Goal: Information Seeking & Learning: Learn about a topic

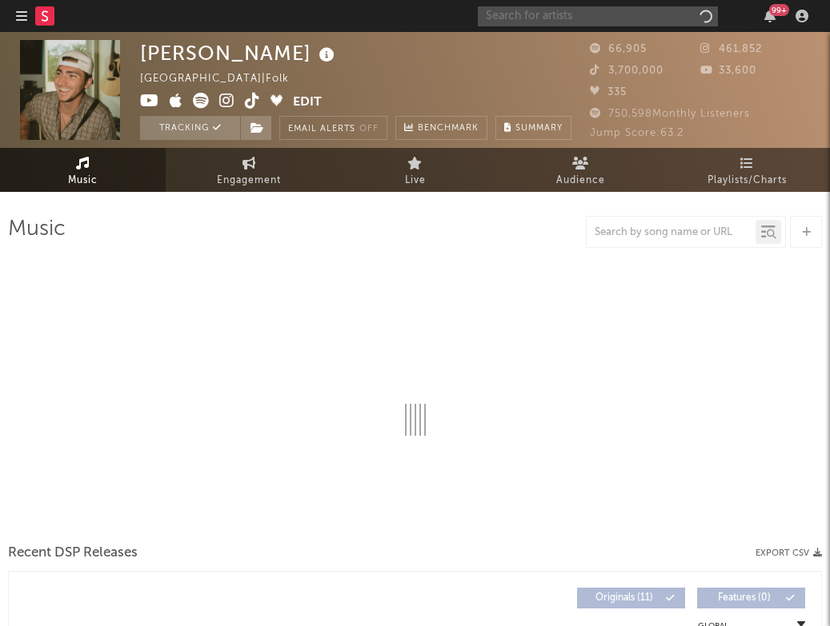
click at [561, 18] on input "text" at bounding box center [598, 16] width 240 height 20
select select "6m"
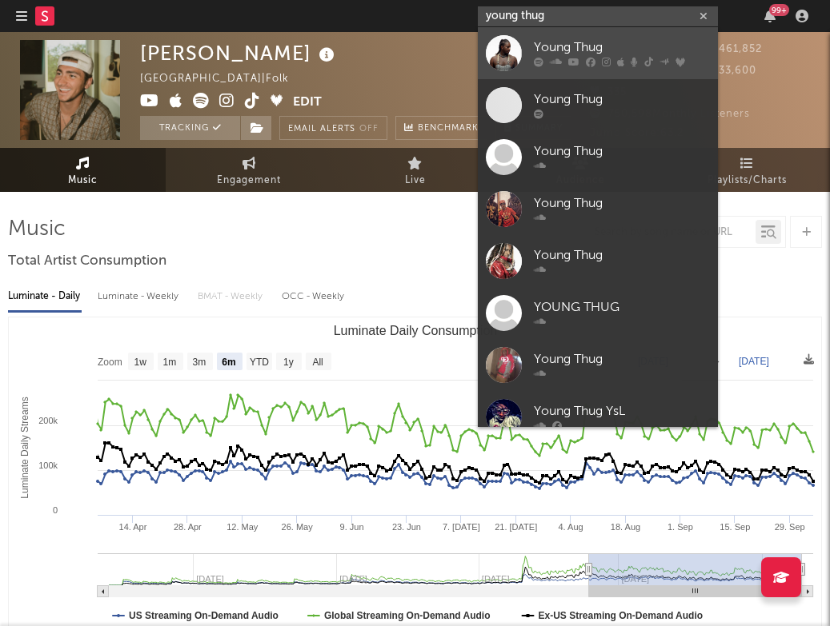
type input "young thug"
click at [586, 41] on div "Young Thug" at bounding box center [622, 47] width 176 height 19
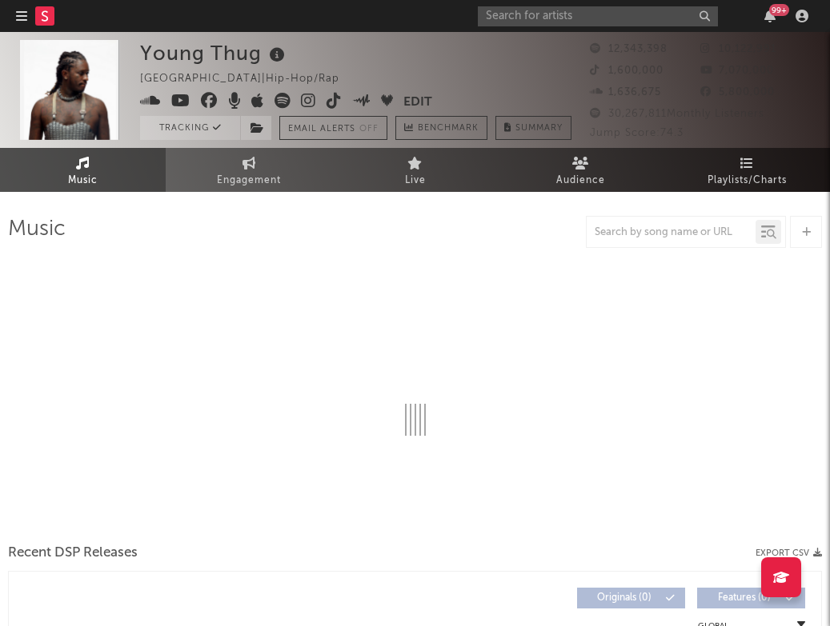
select select "6m"
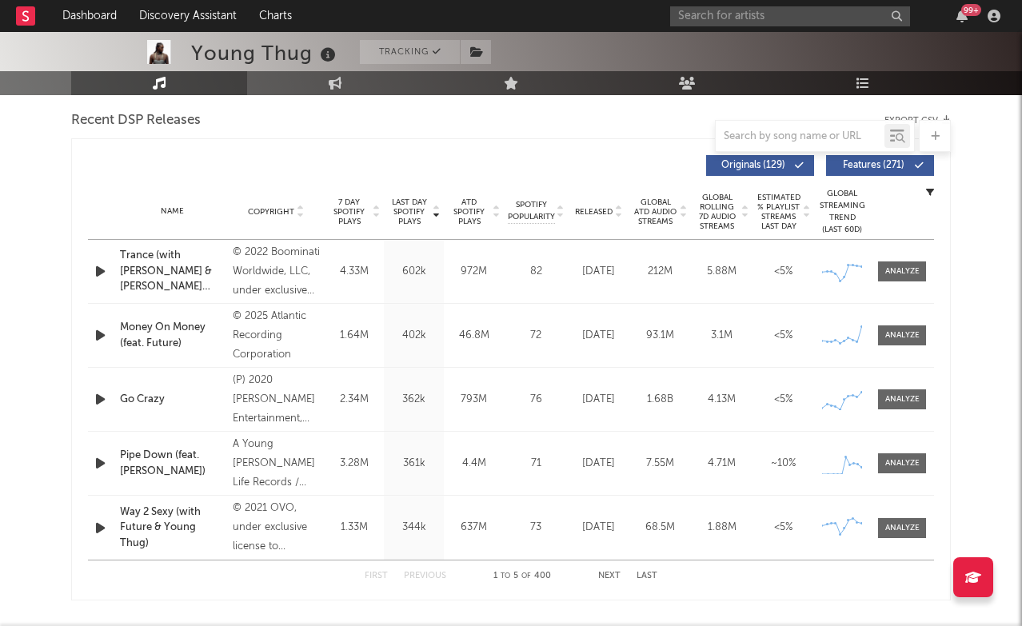
scroll to position [561, 0]
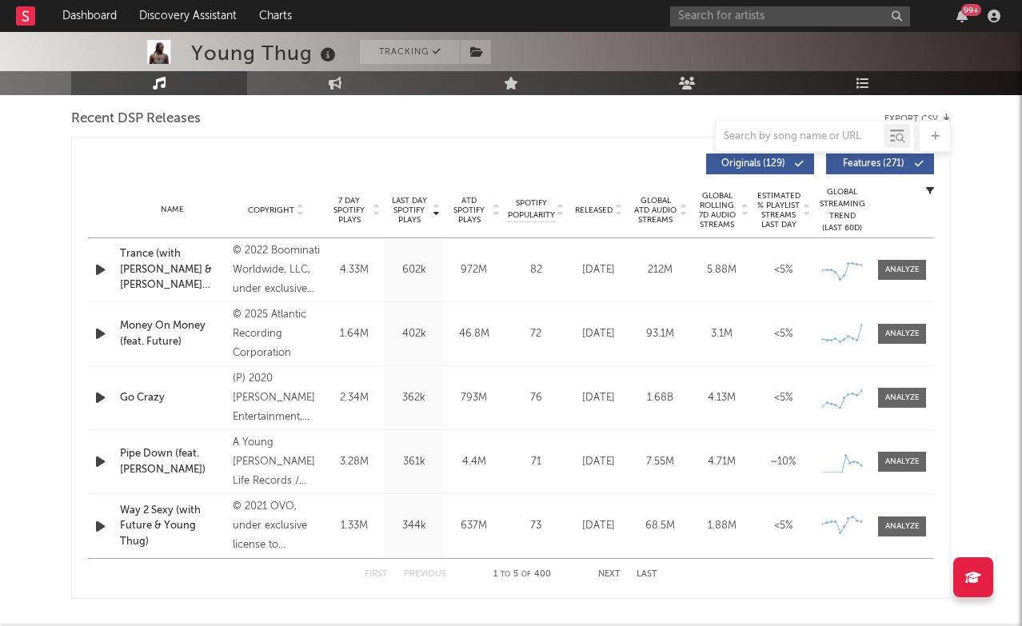
click at [611, 573] on button "Next" at bounding box center [609, 574] width 22 height 9
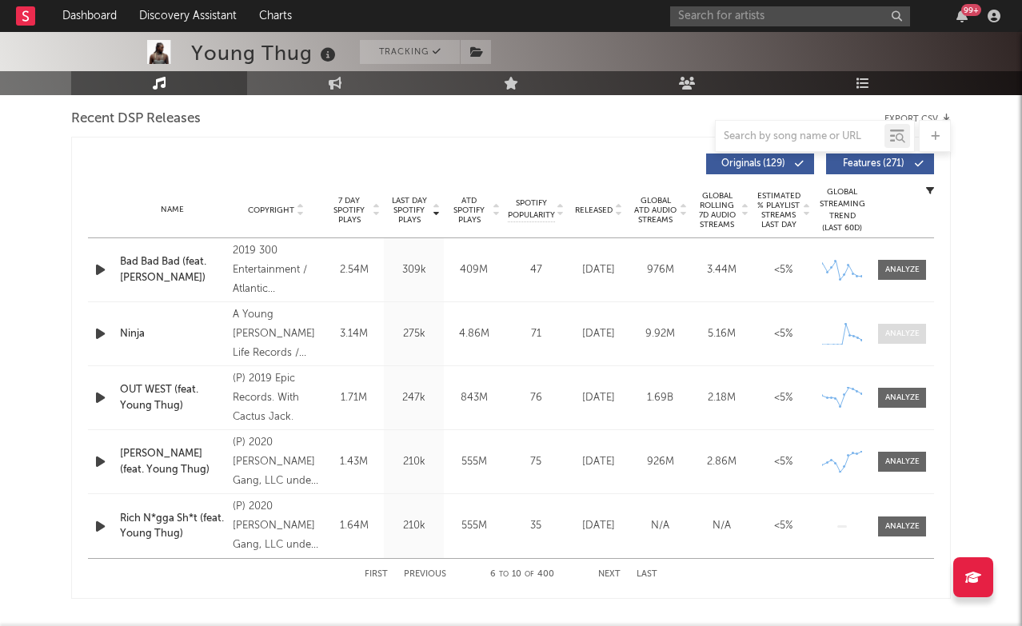
click at [829, 329] on div at bounding box center [903, 334] width 34 height 12
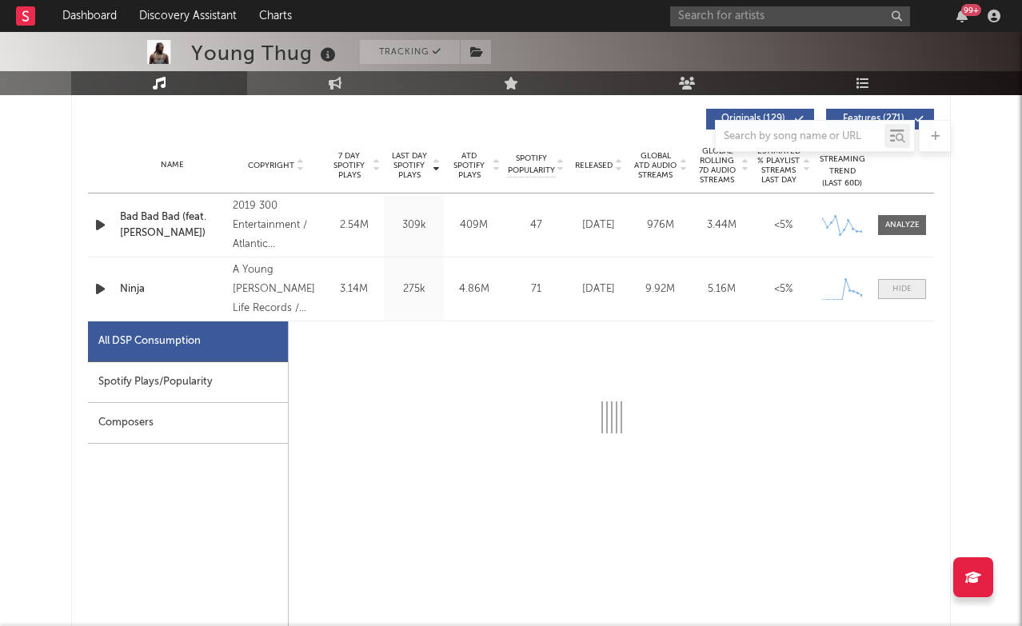
select select "1w"
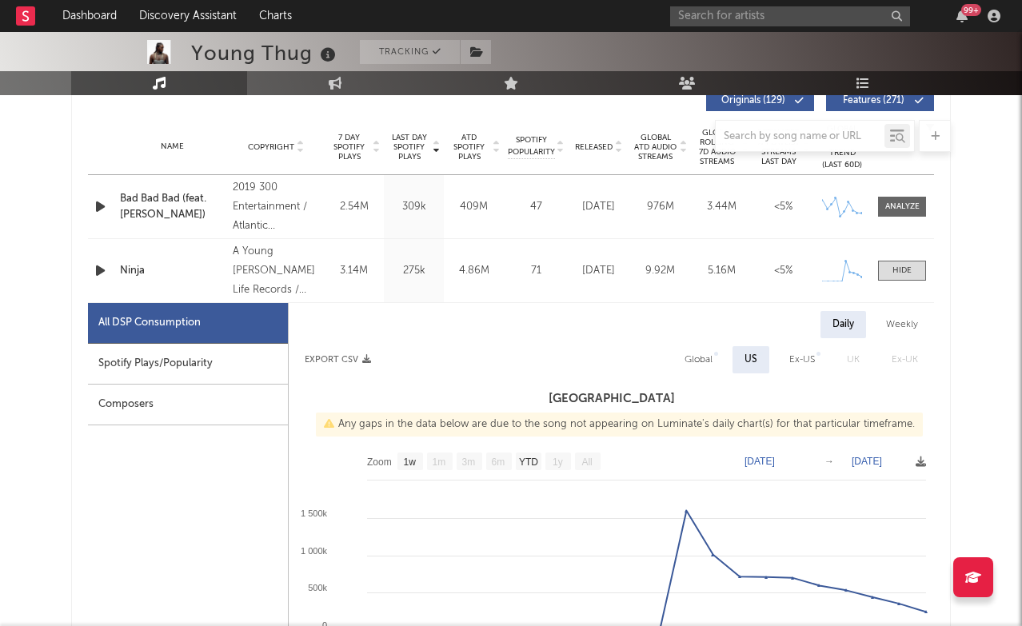
scroll to position [622, 0]
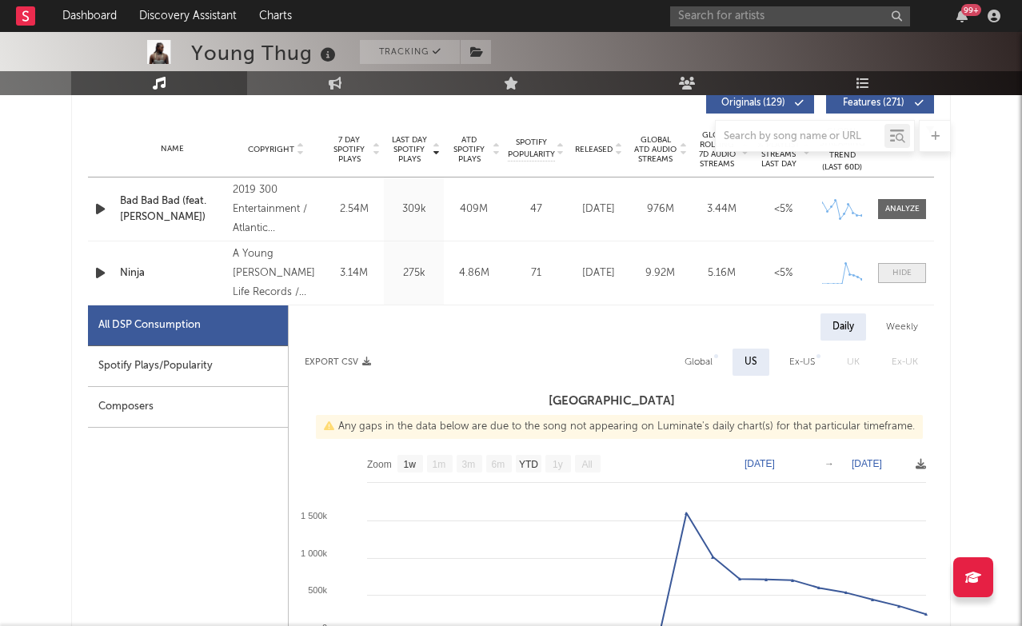
click at [829, 272] on div at bounding box center [902, 273] width 19 height 12
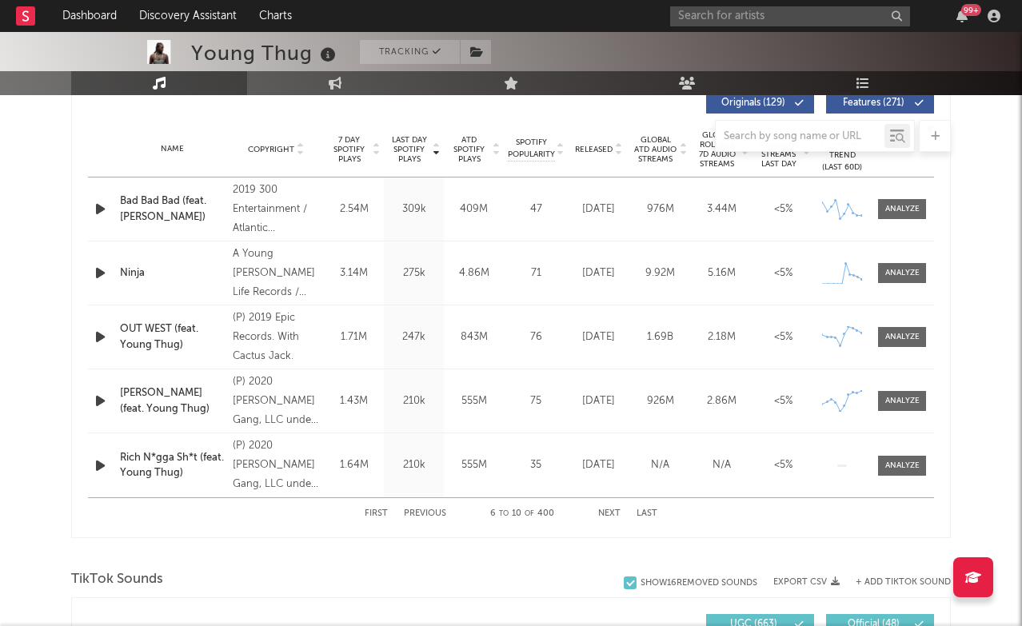
click at [438, 514] on button "Previous" at bounding box center [425, 514] width 42 height 9
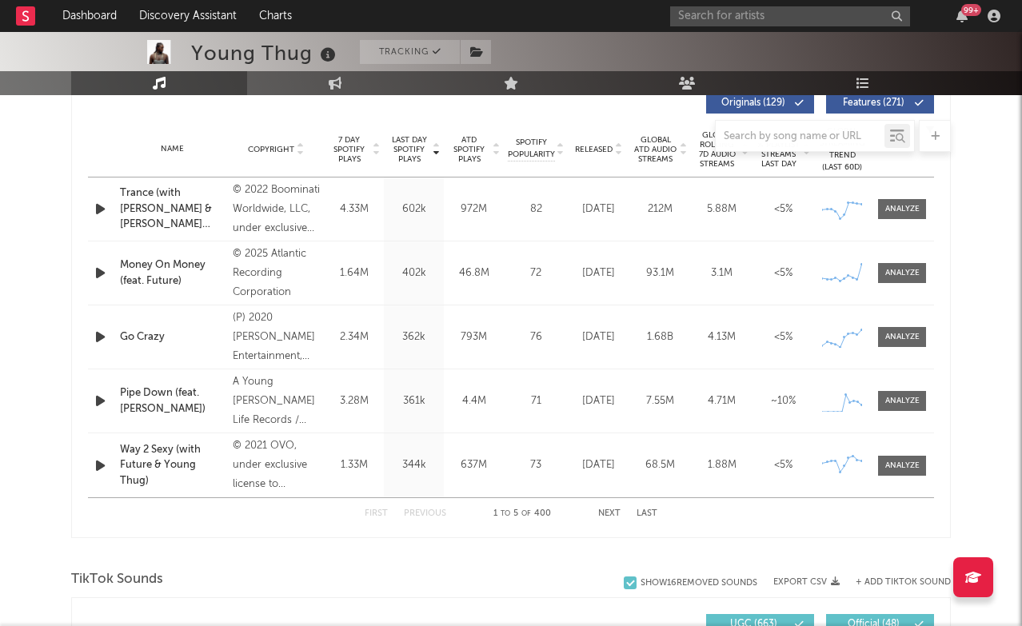
click at [829, 388] on div "Name Pipe Down (feat. [PERSON_NAME]) Copyright A Young [PERSON_NAME] Life Recor…" at bounding box center [511, 401] width 846 height 63
click at [829, 404] on div at bounding box center [903, 401] width 34 height 12
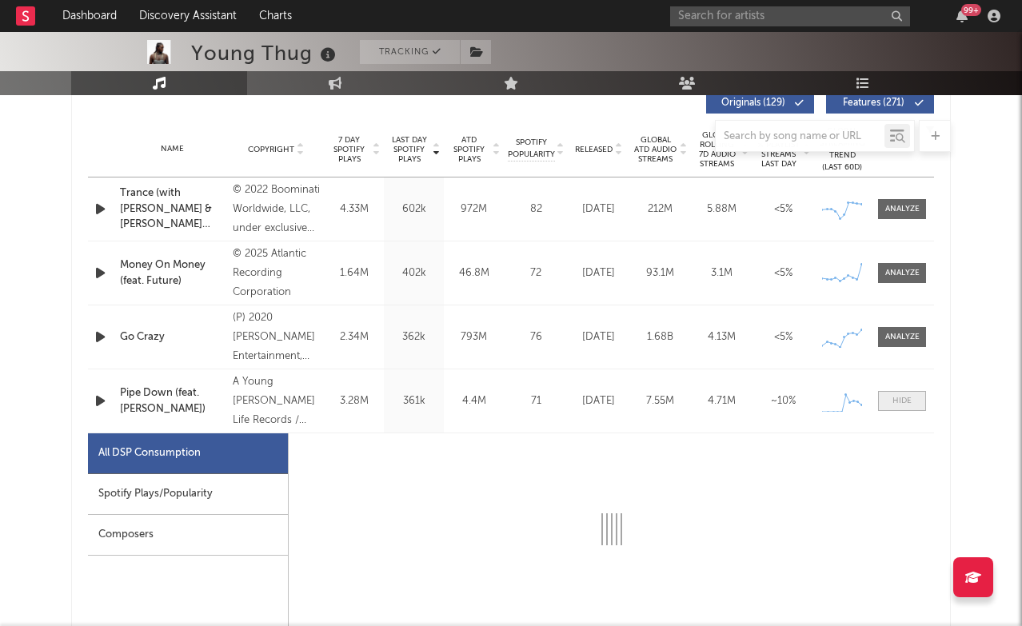
select select "1w"
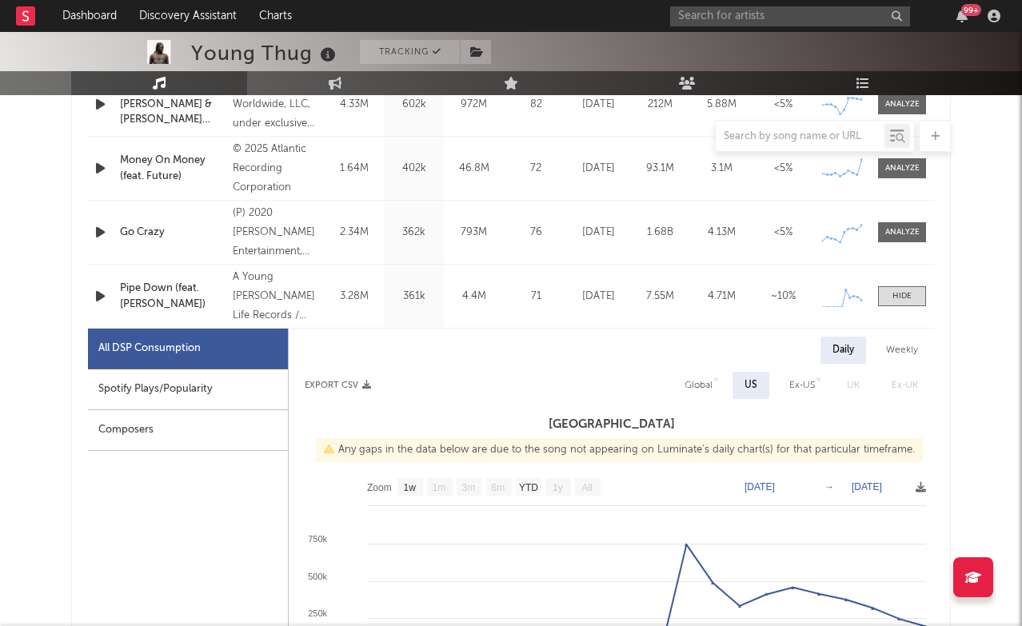
scroll to position [841, 0]
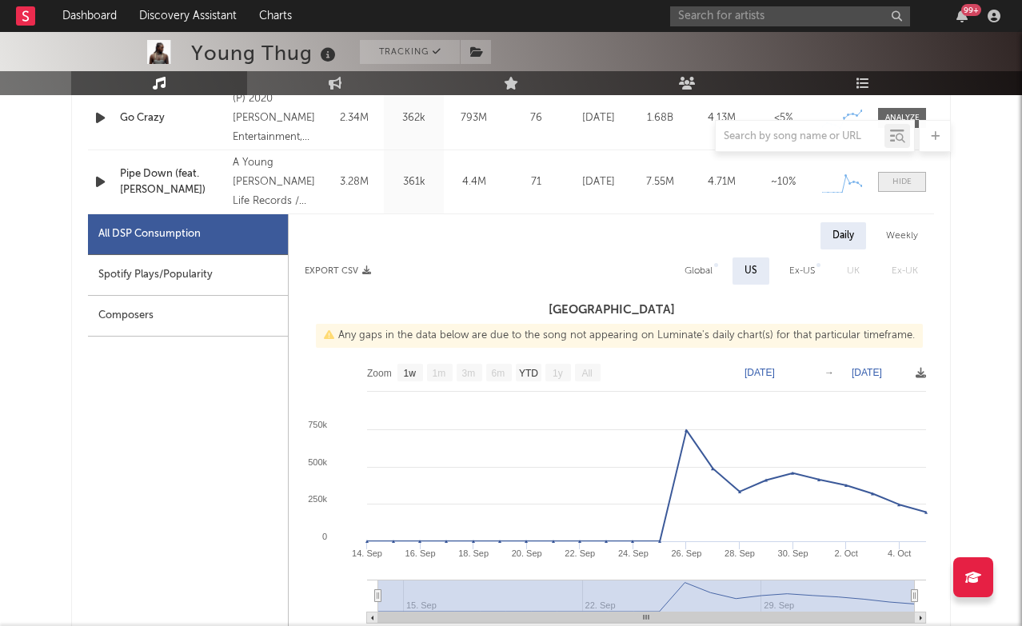
click at [829, 184] on div at bounding box center [902, 182] width 19 height 12
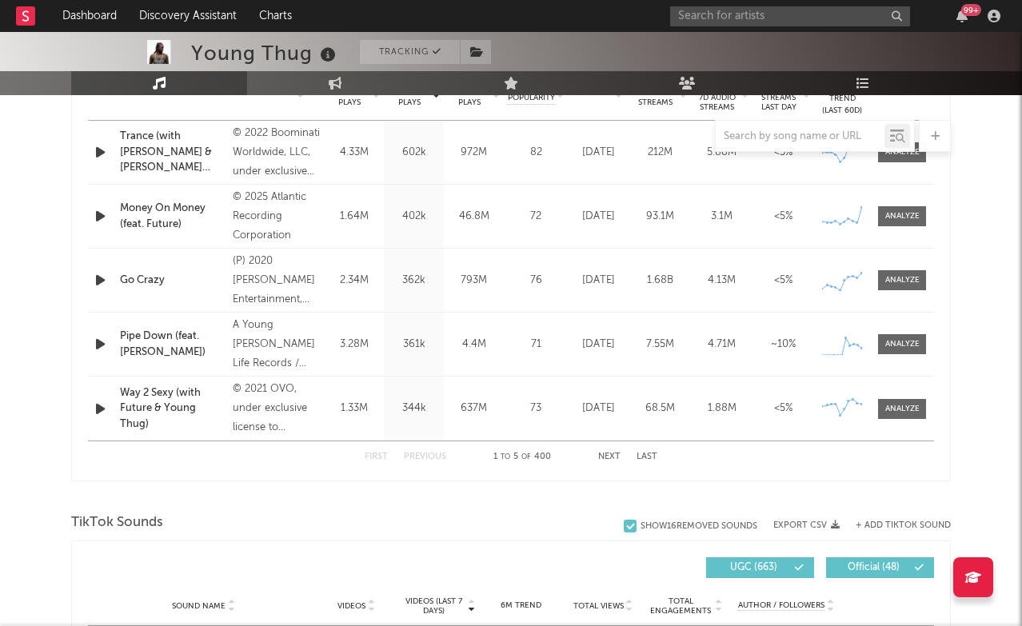
scroll to position [666, 0]
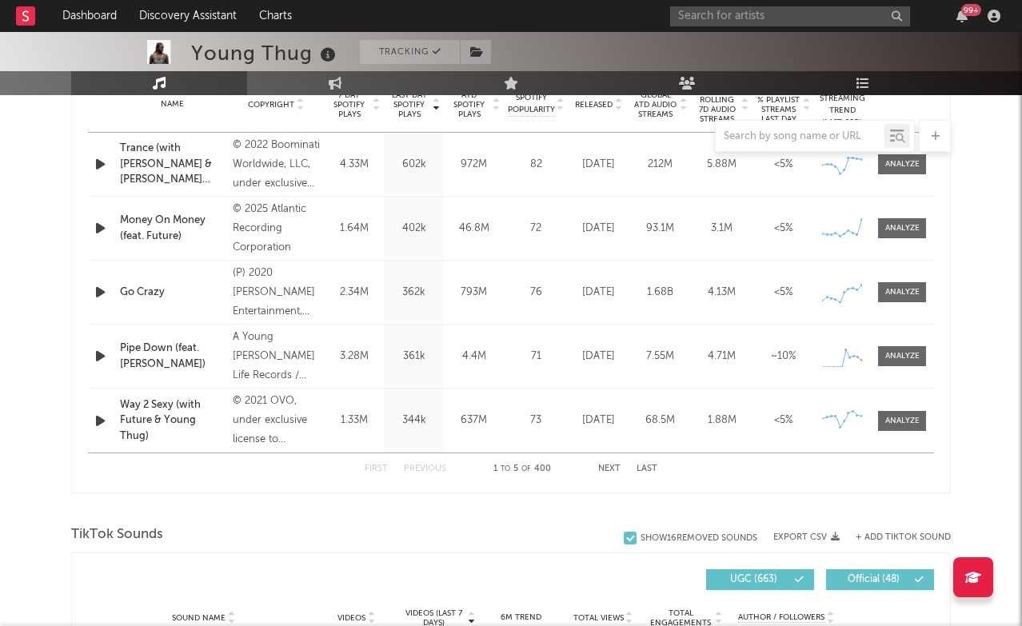
click at [611, 468] on button "Next" at bounding box center [609, 469] width 22 height 9
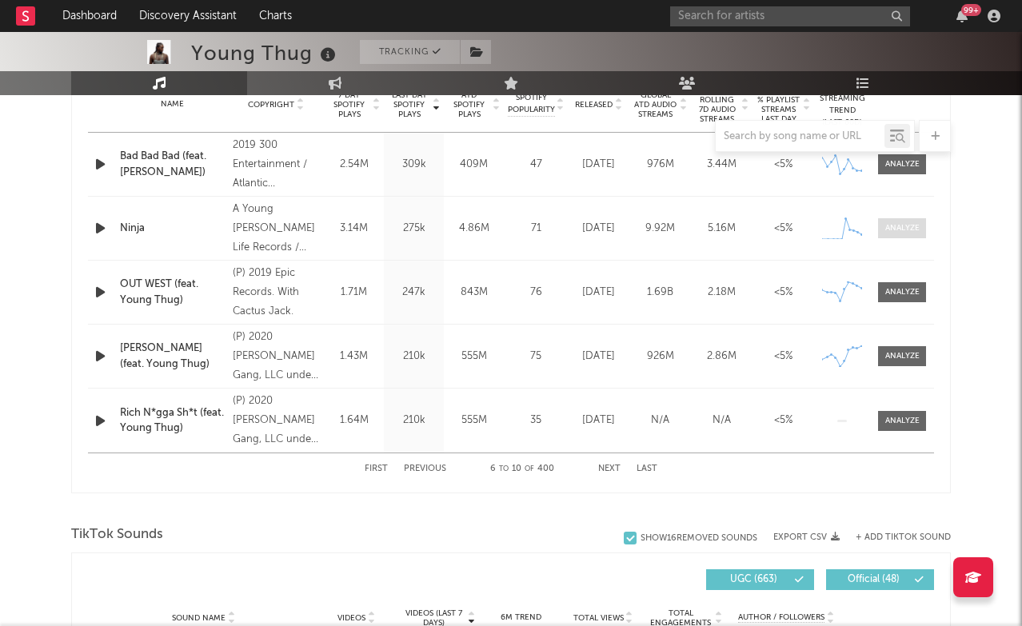
click at [829, 220] on span at bounding box center [902, 228] width 48 height 20
select select "1w"
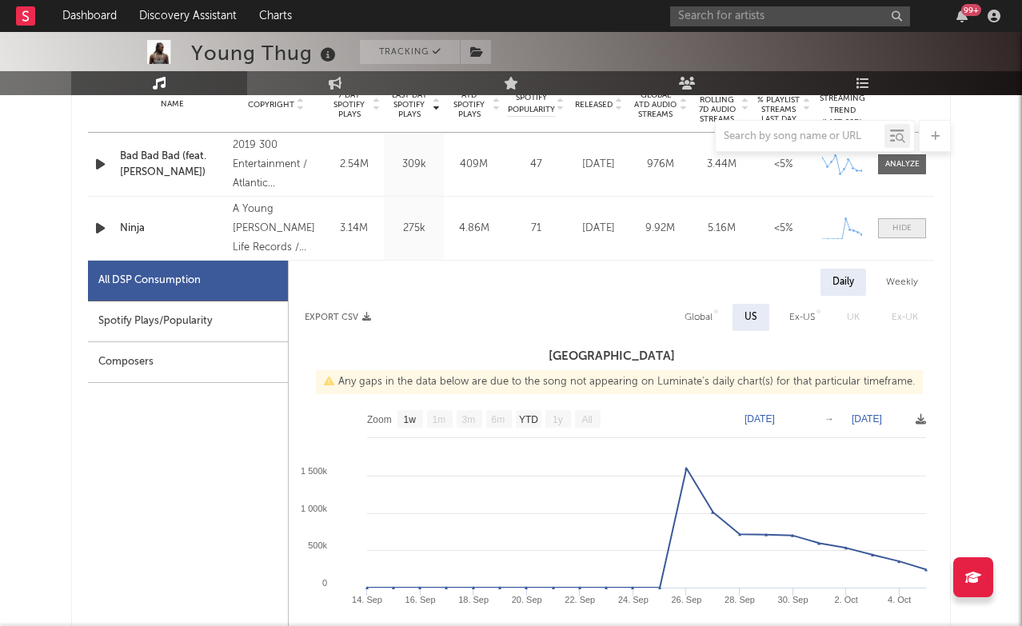
click at [829, 230] on div at bounding box center [902, 228] width 19 height 12
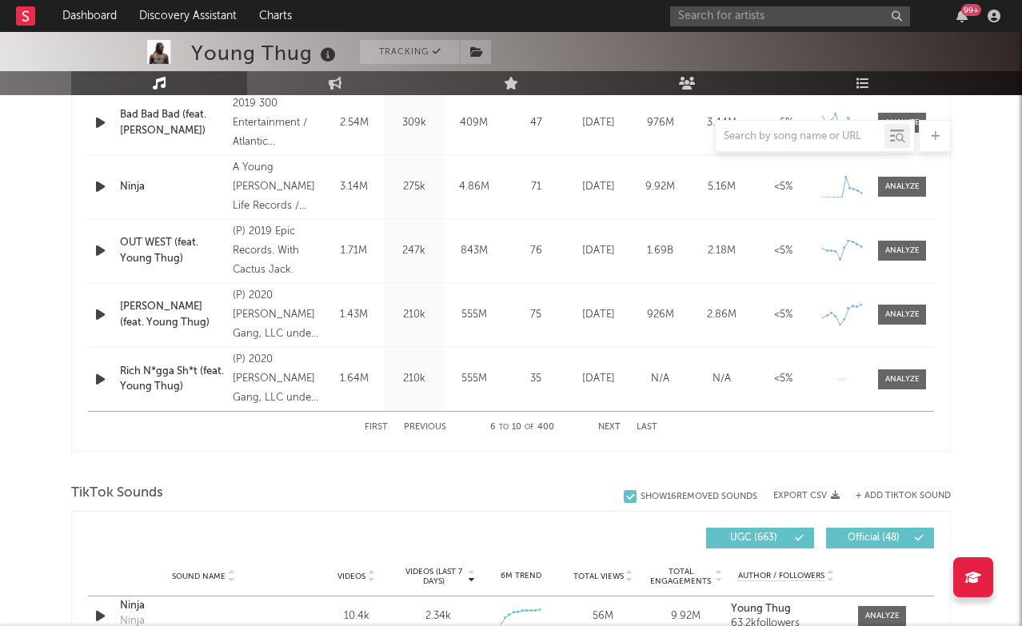
scroll to position [707, 0]
click at [609, 429] on button "Next" at bounding box center [609, 428] width 22 height 9
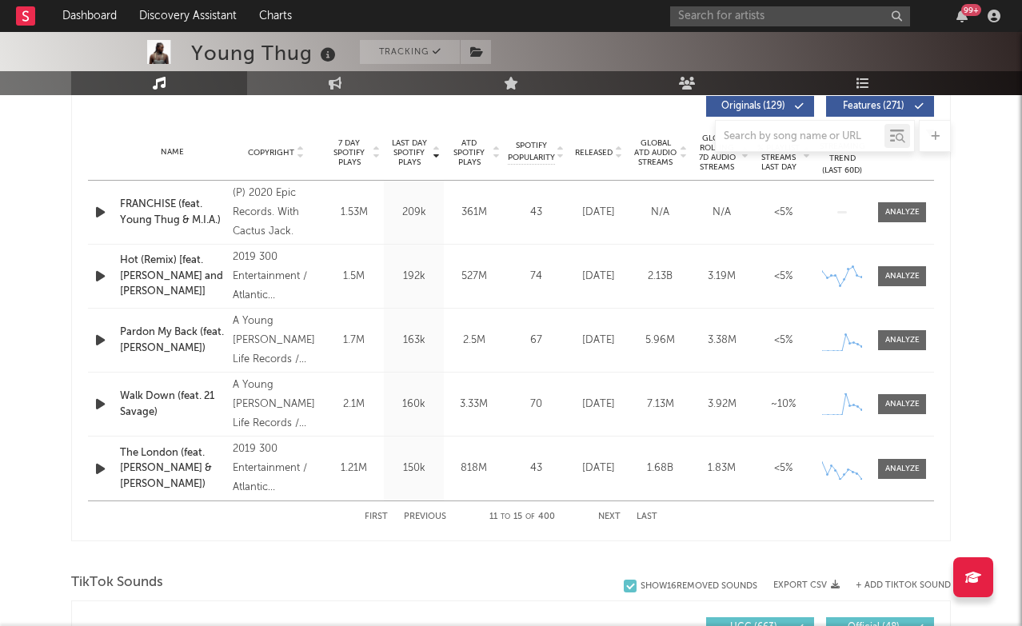
scroll to position [614, 0]
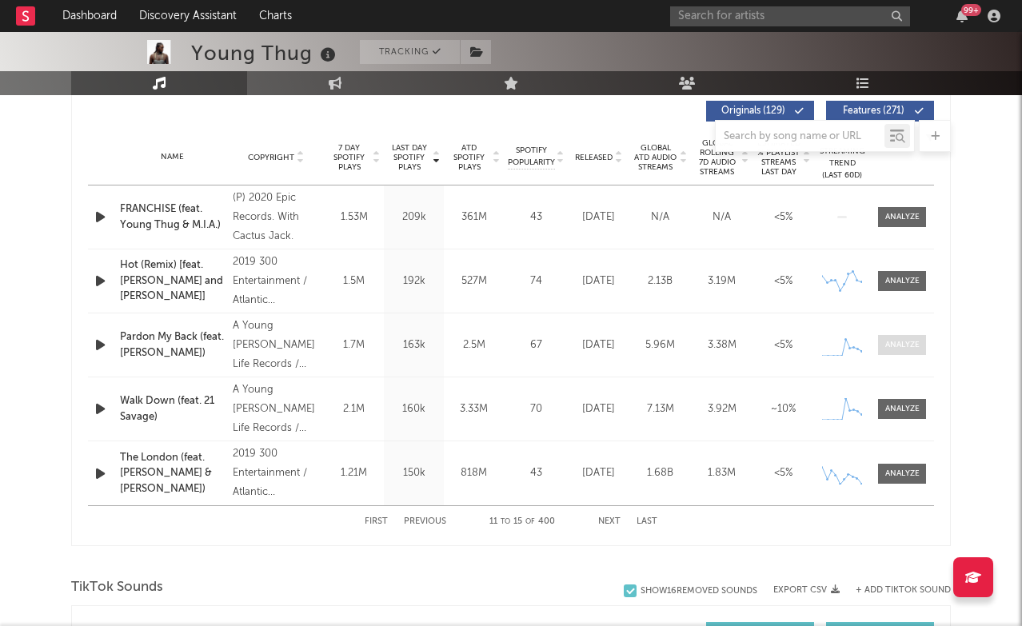
click at [829, 347] on div at bounding box center [903, 345] width 34 height 12
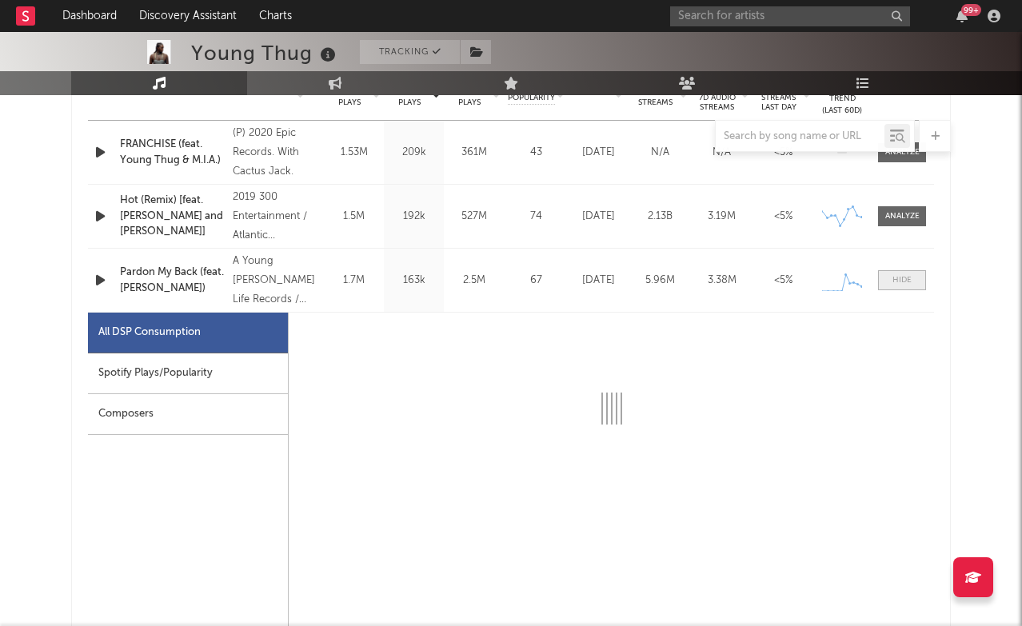
scroll to position [701, 0]
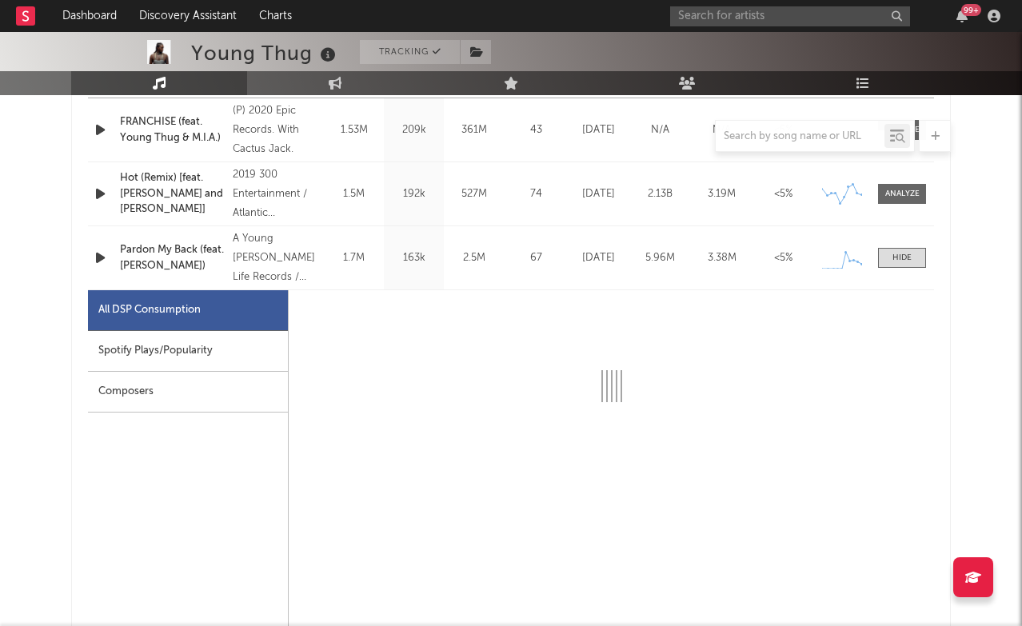
select select "1w"
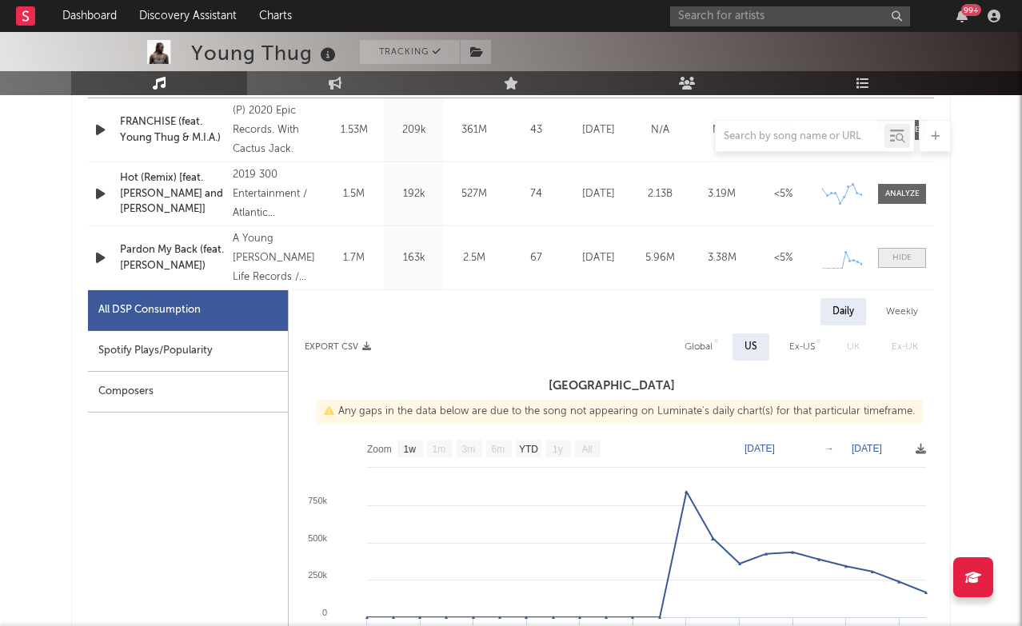
click at [829, 264] on span at bounding box center [902, 258] width 48 height 20
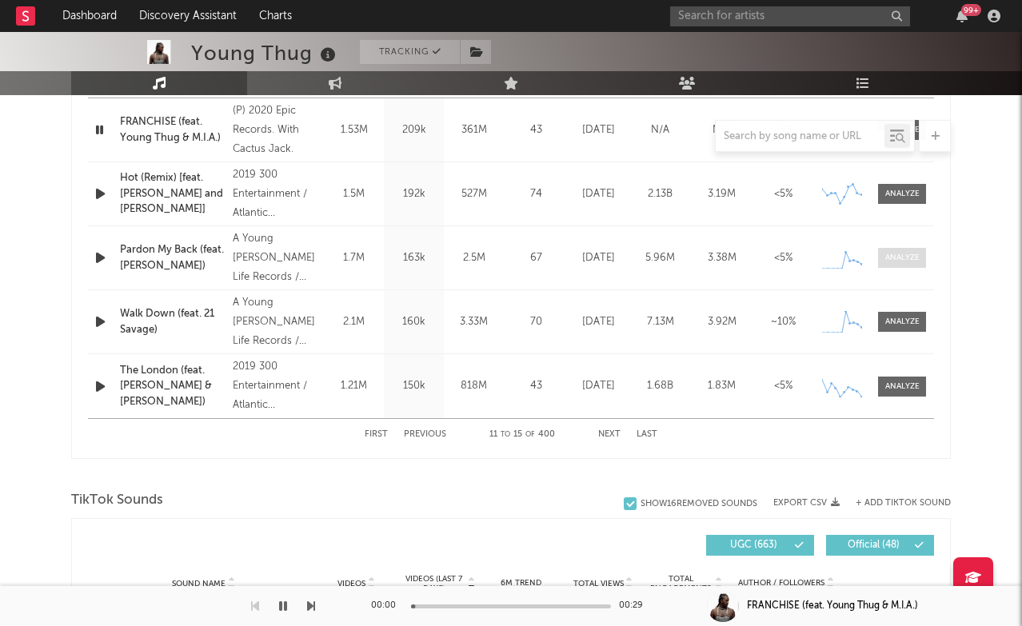
scroll to position [666, 0]
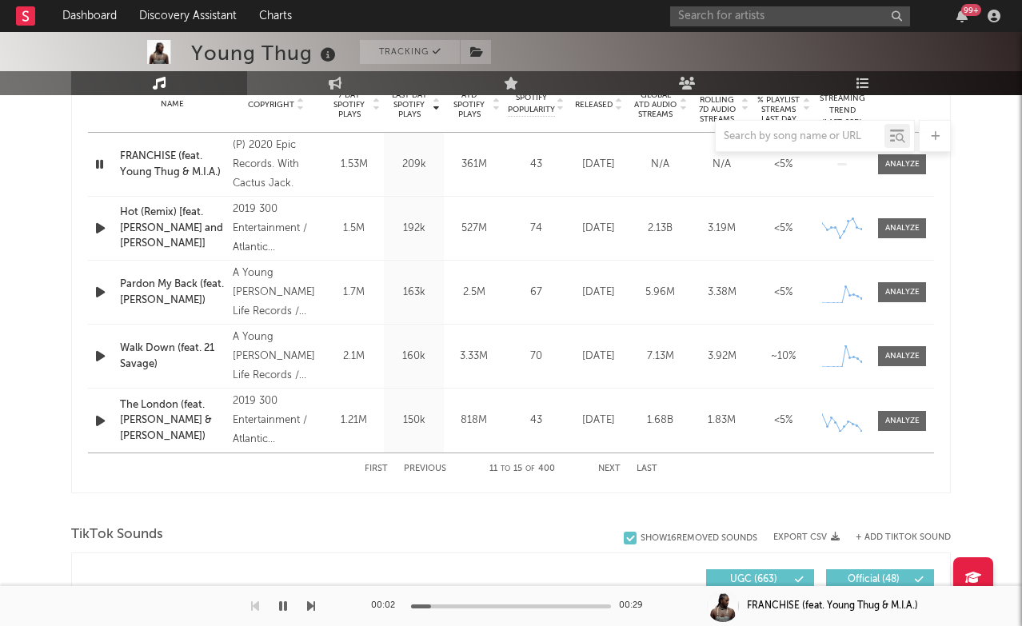
click at [103, 166] on icon "button" at bounding box center [99, 164] width 15 height 20
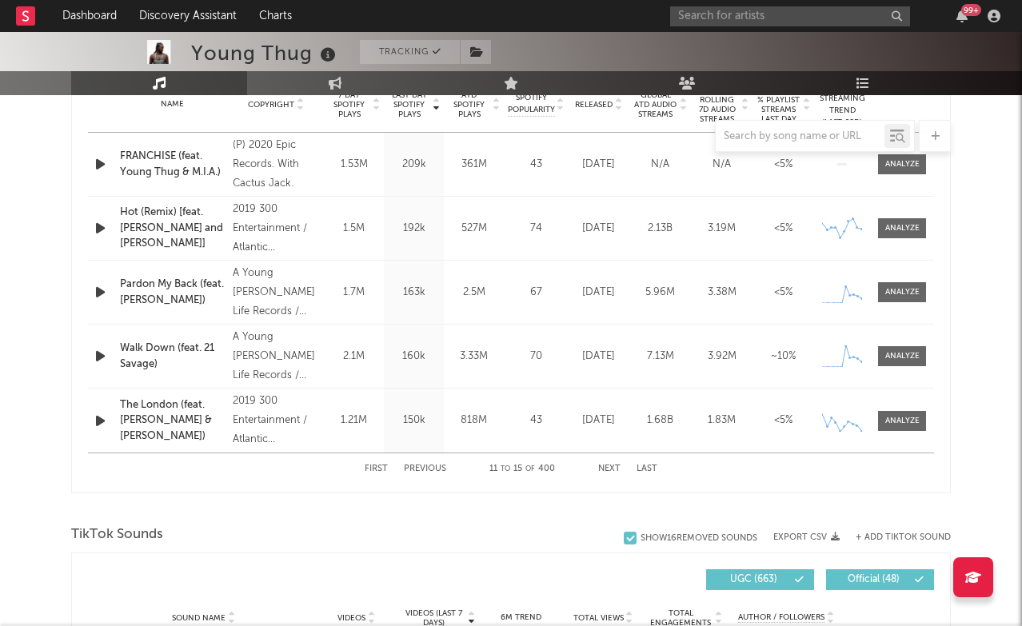
click at [426, 468] on button "Previous" at bounding box center [425, 469] width 42 height 9
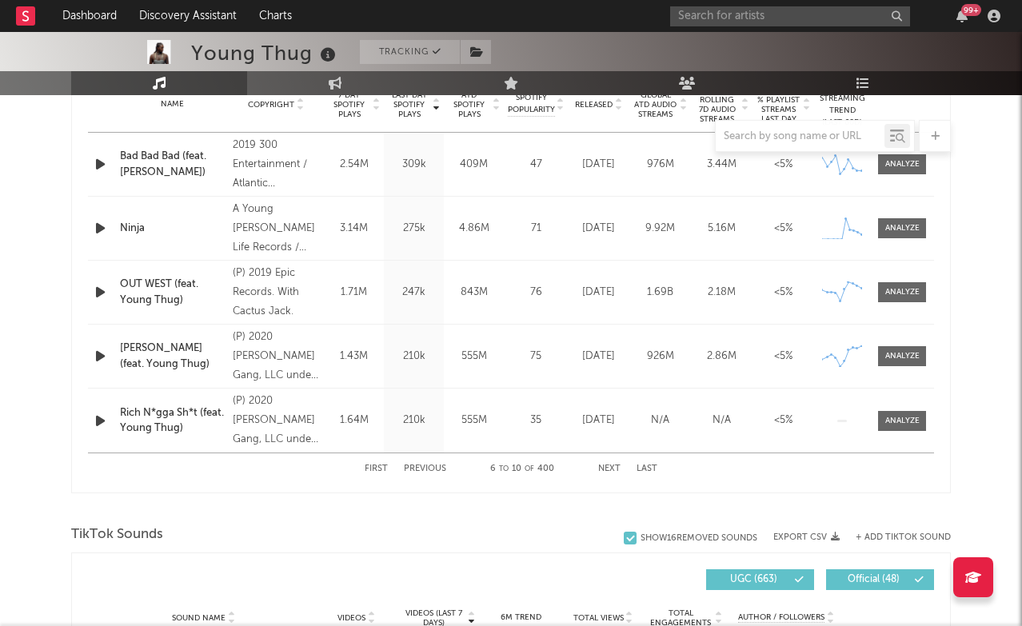
click at [423, 467] on button "Previous" at bounding box center [425, 469] width 42 height 9
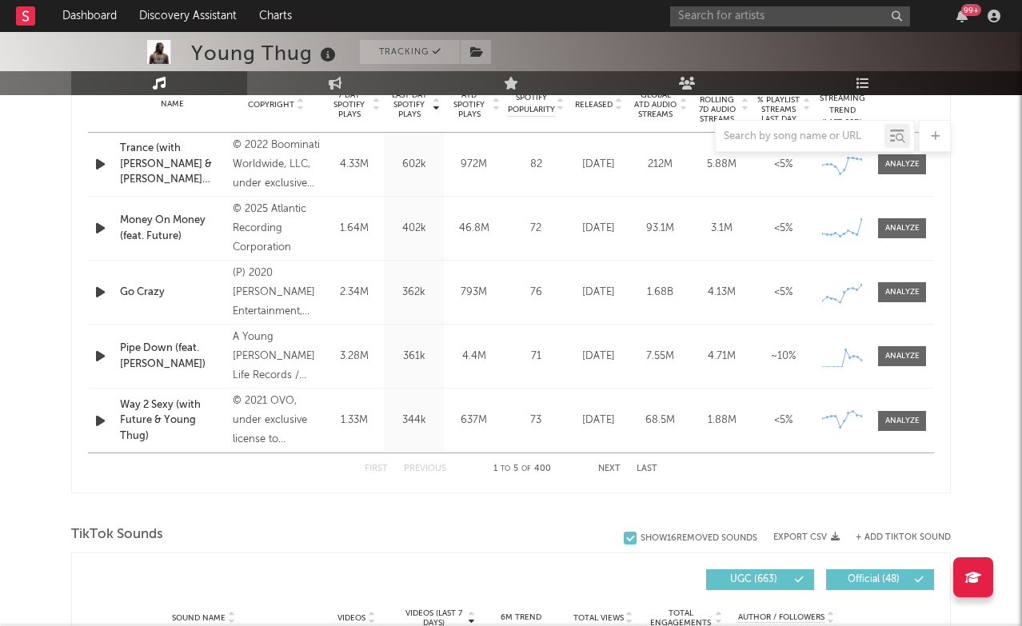
click at [95, 354] on icon "button" at bounding box center [100, 356] width 17 height 20
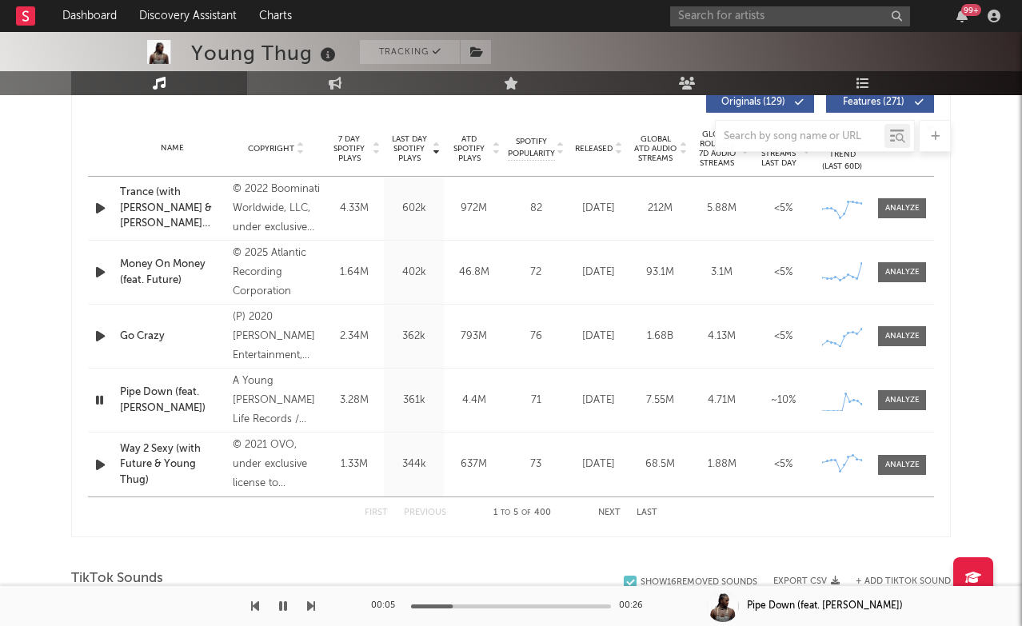
scroll to position [618, 0]
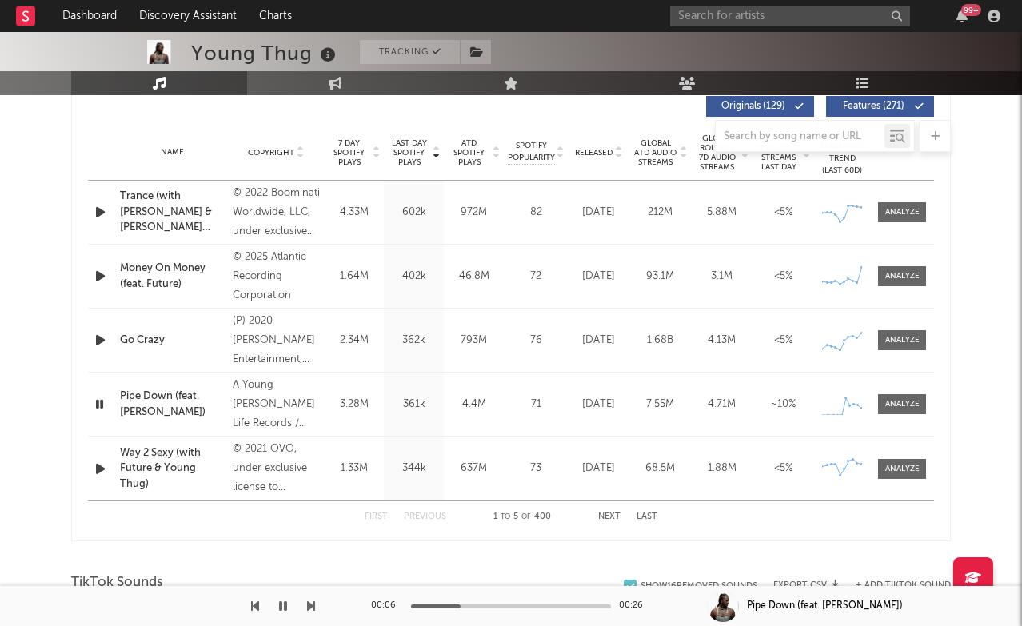
click at [374, 157] on icon at bounding box center [376, 156] width 8 height 6
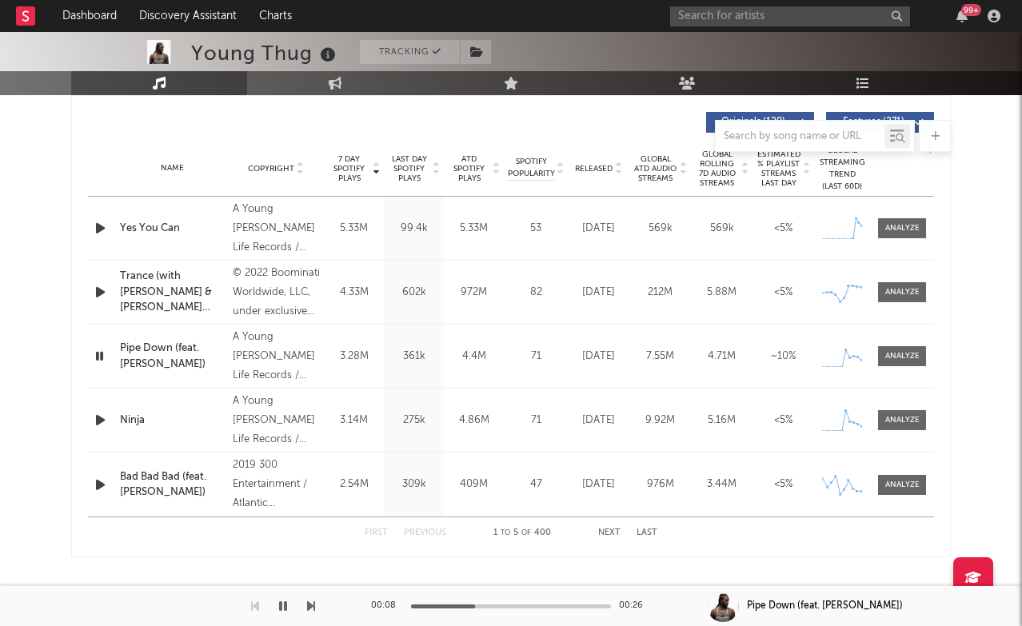
scroll to position [596, 0]
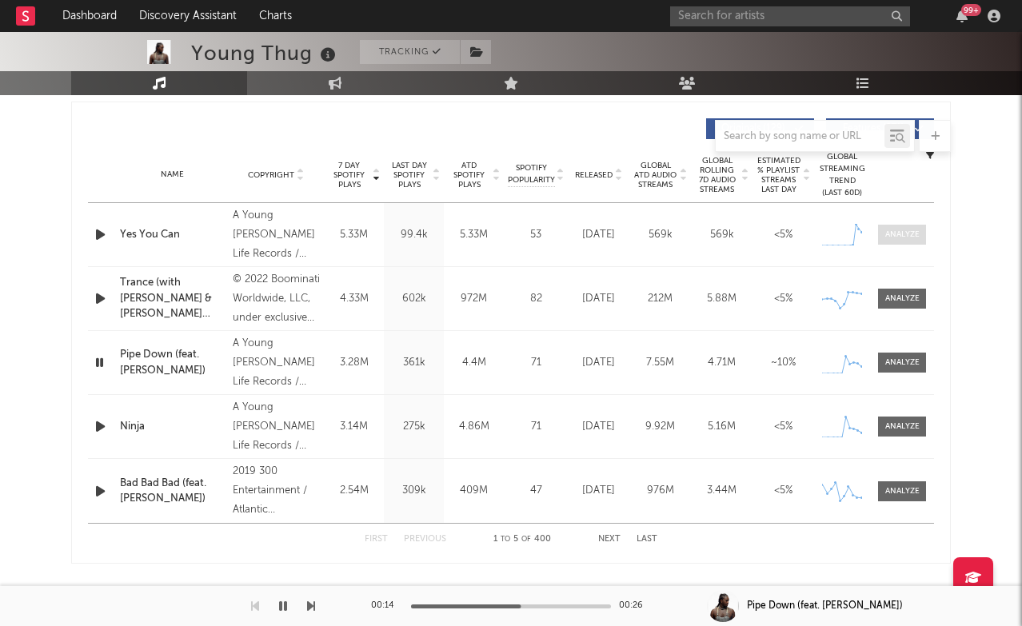
click at [829, 239] on div at bounding box center [903, 235] width 34 height 12
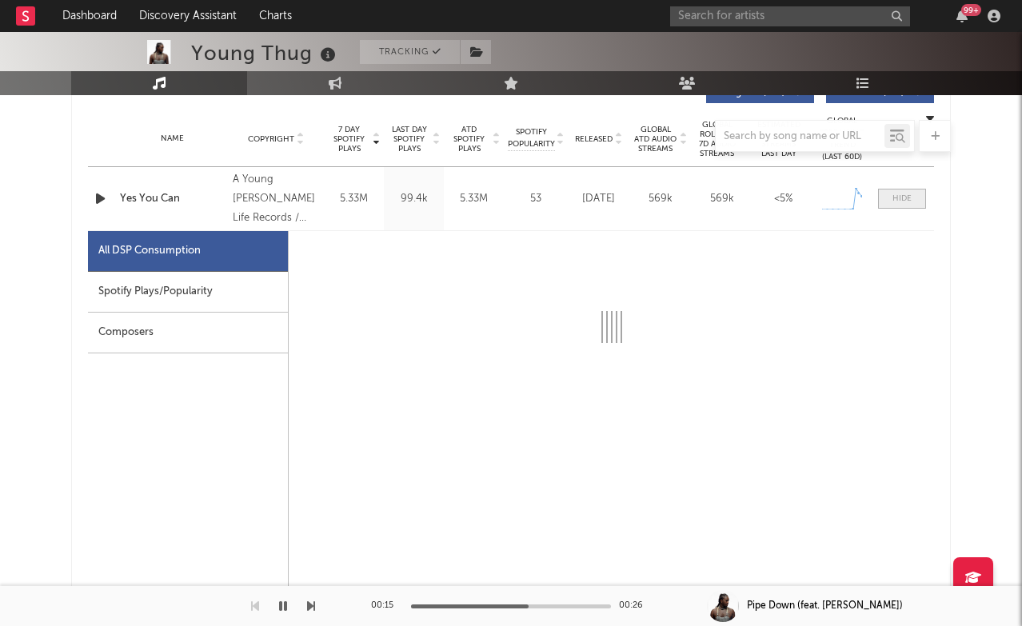
select select "1w"
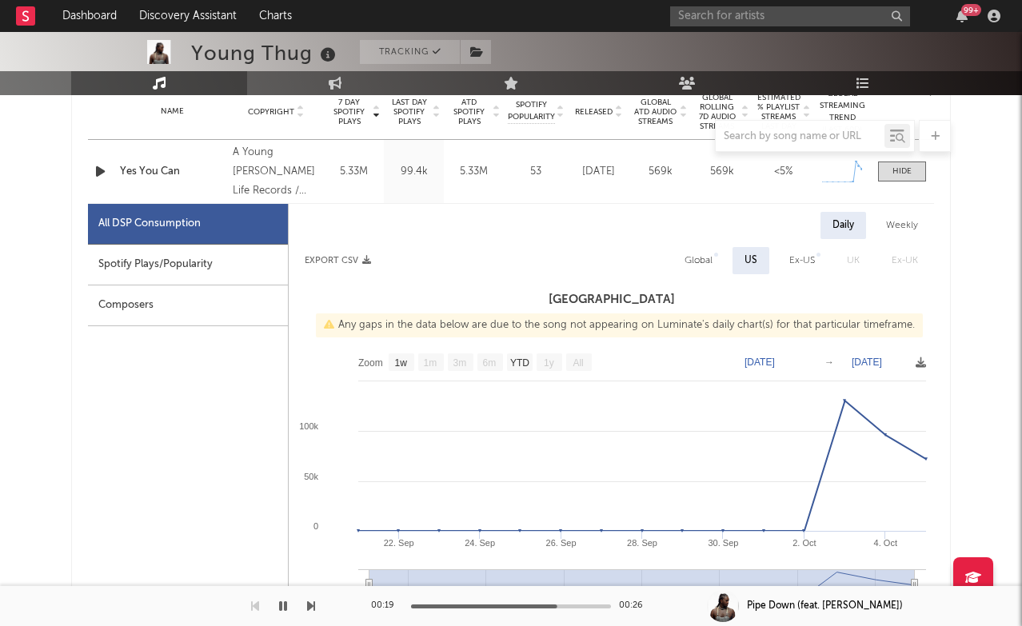
scroll to position [651, 0]
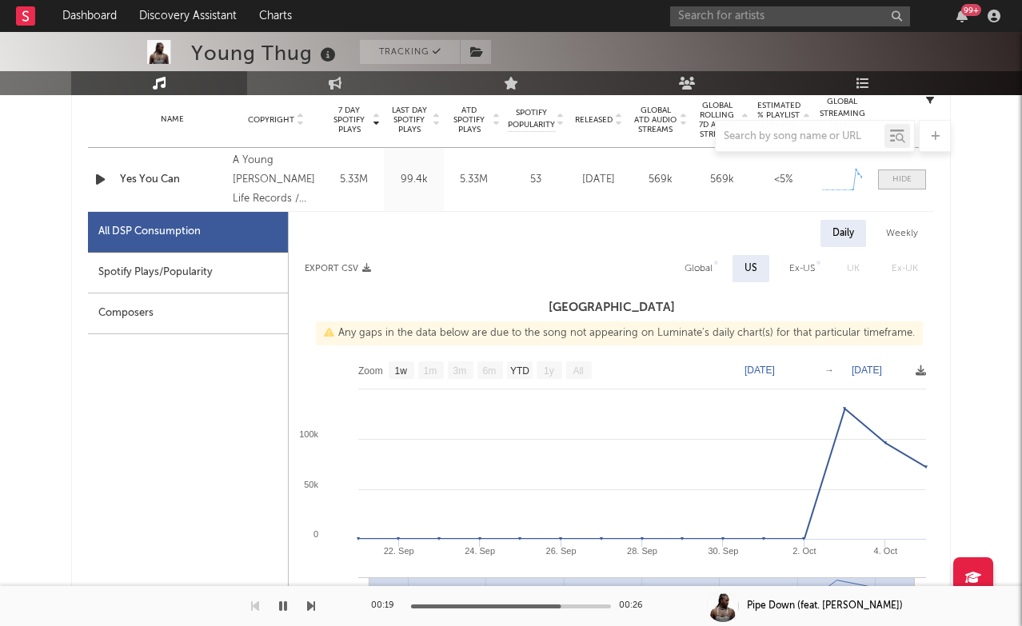
click at [829, 177] on div at bounding box center [902, 180] width 19 height 12
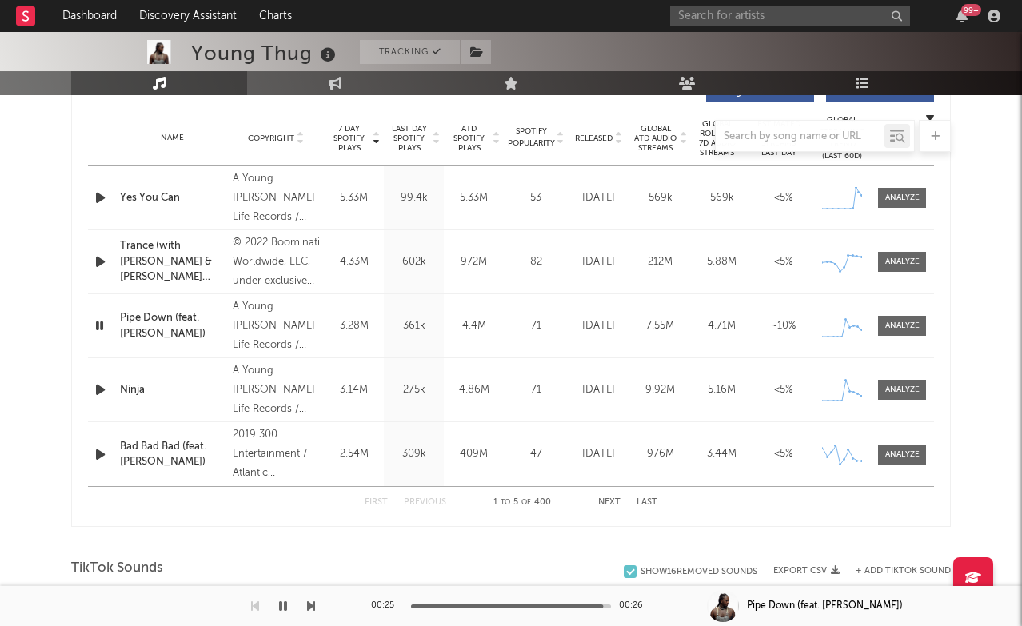
scroll to position [636, 0]
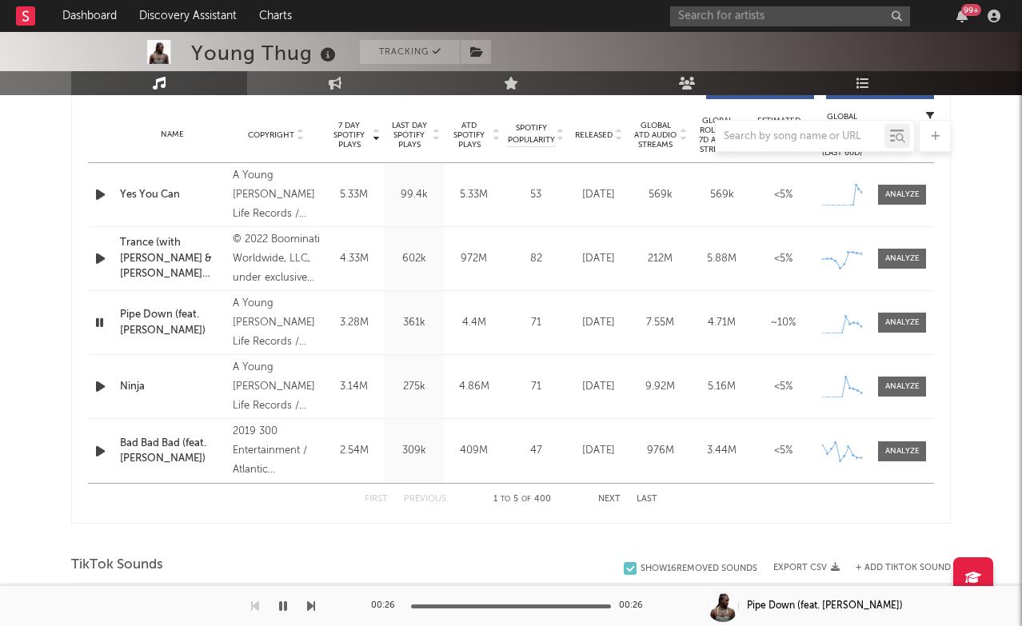
click at [606, 495] on button "Next" at bounding box center [609, 499] width 22 height 9
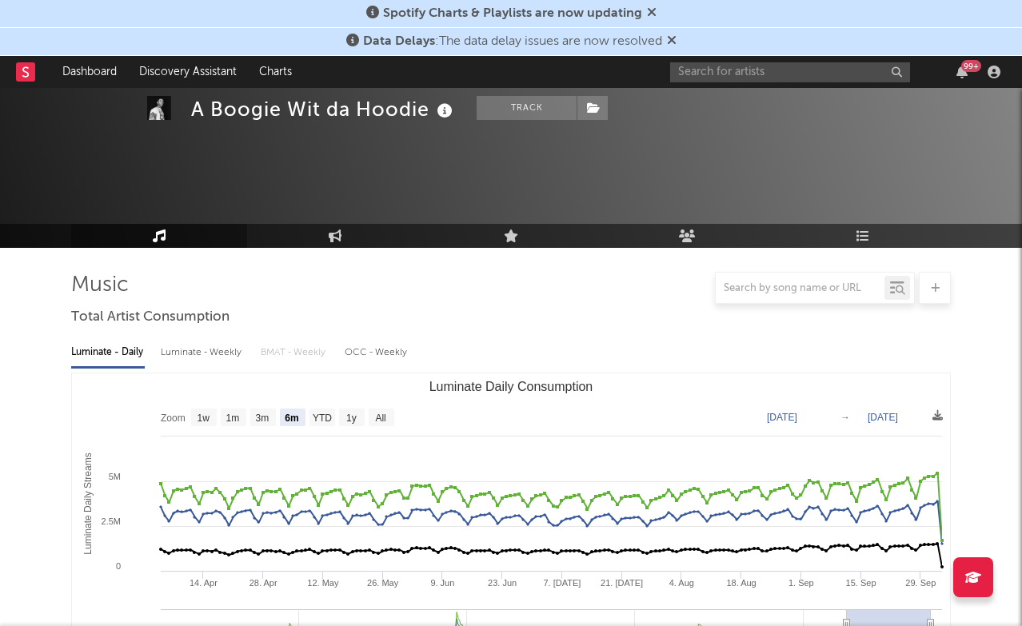
select select "6m"
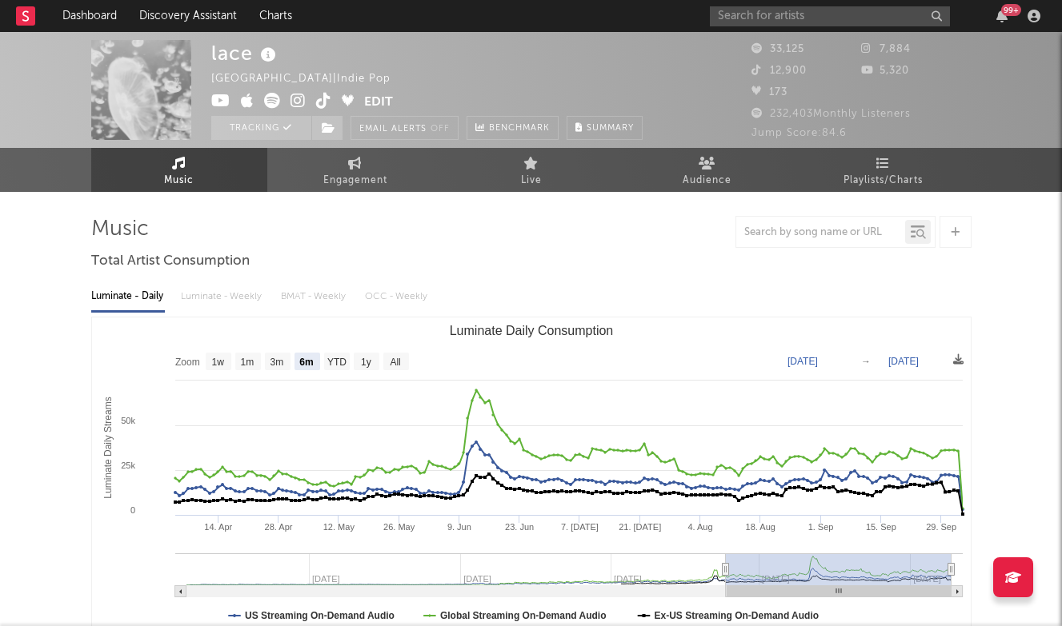
select select "6m"
click at [786, 24] on input "text" at bounding box center [830, 16] width 240 height 20
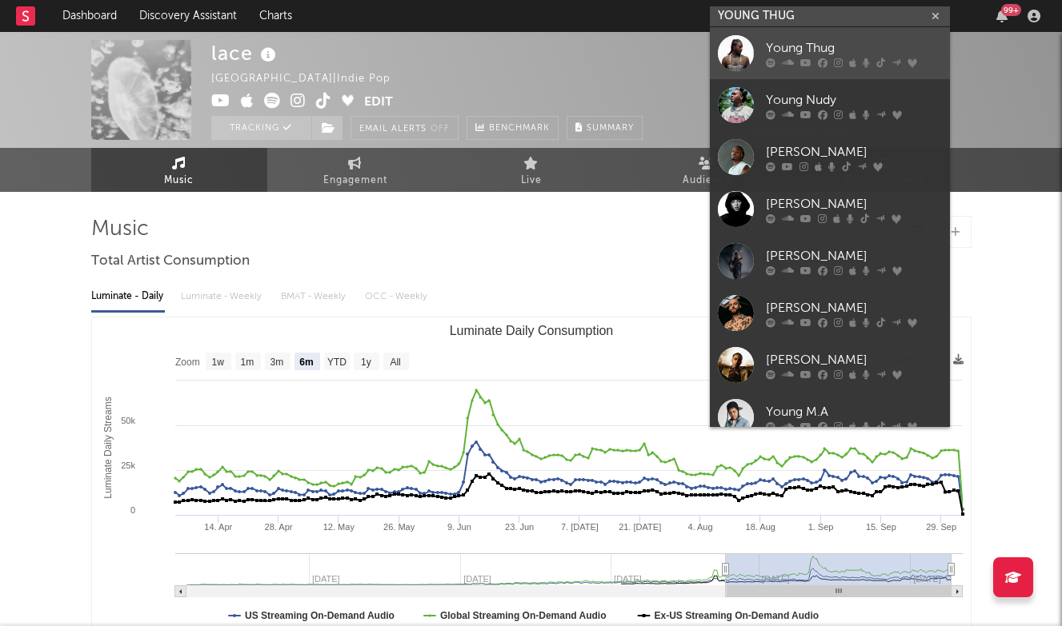
type input "YOUNG THUG"
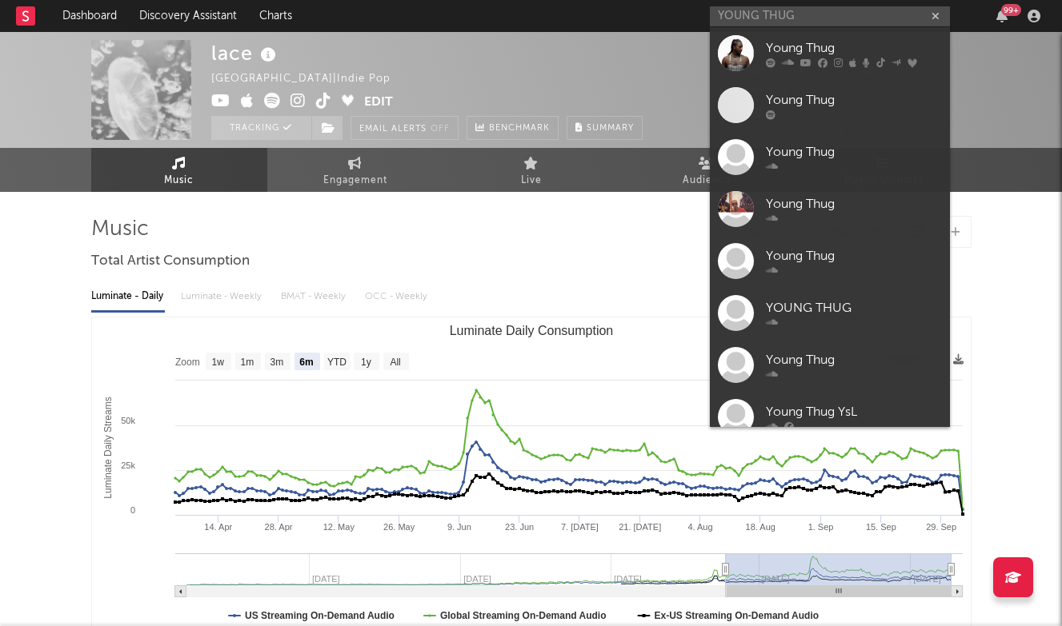
drag, startPoint x: 814, startPoint y: 38, endPoint x: 815, endPoint y: 2, distance: 35.2
click at [814, 38] on link "Young Thug" at bounding box center [830, 53] width 240 height 52
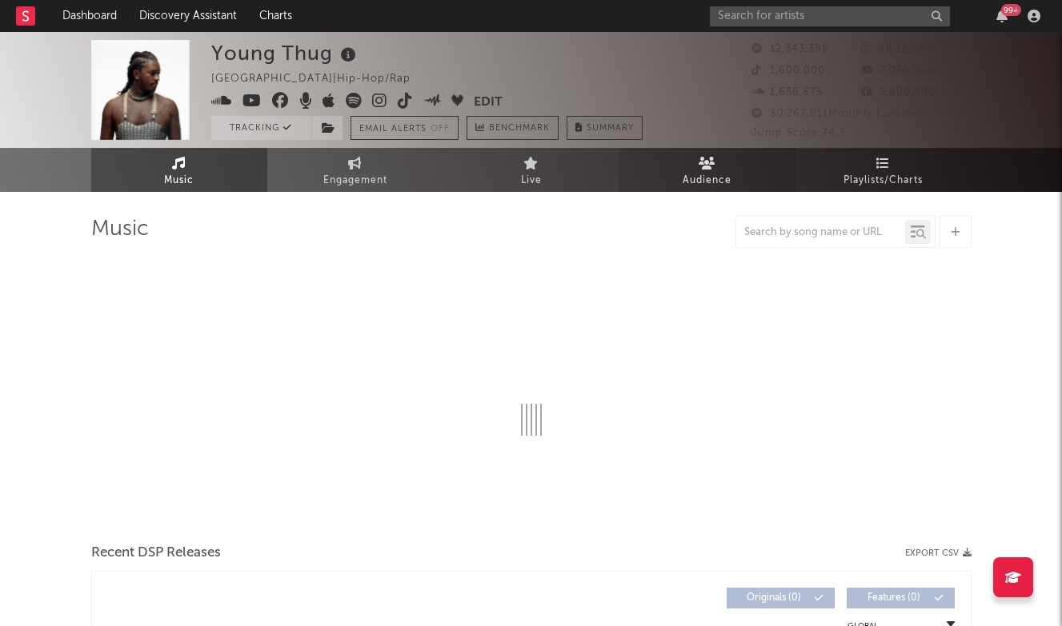
select select "6m"
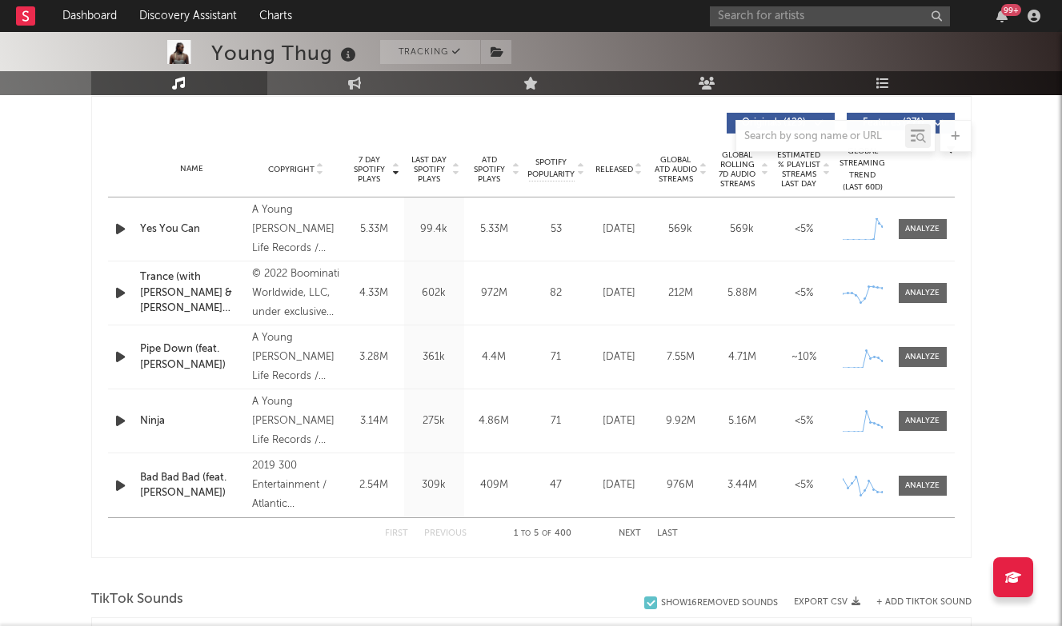
scroll to position [605, 0]
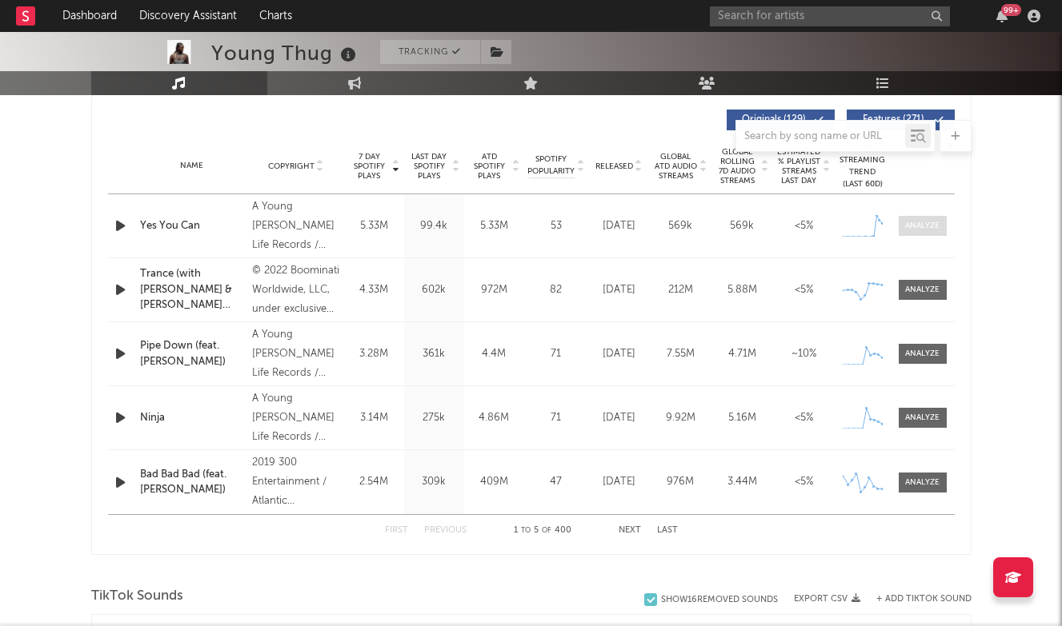
click at [918, 222] on div at bounding box center [922, 226] width 34 height 12
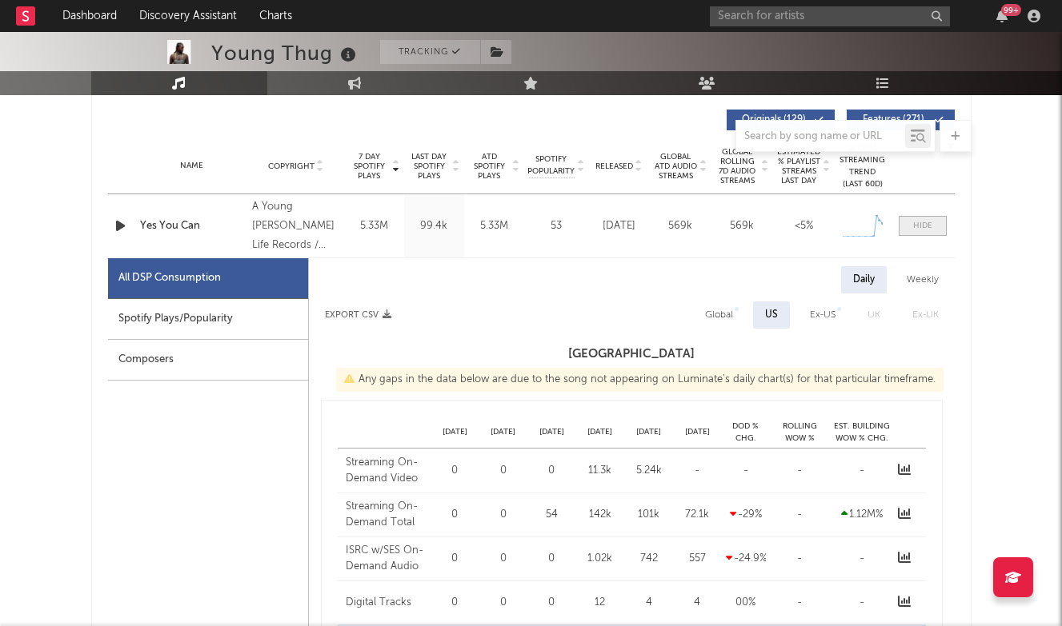
select select "1w"
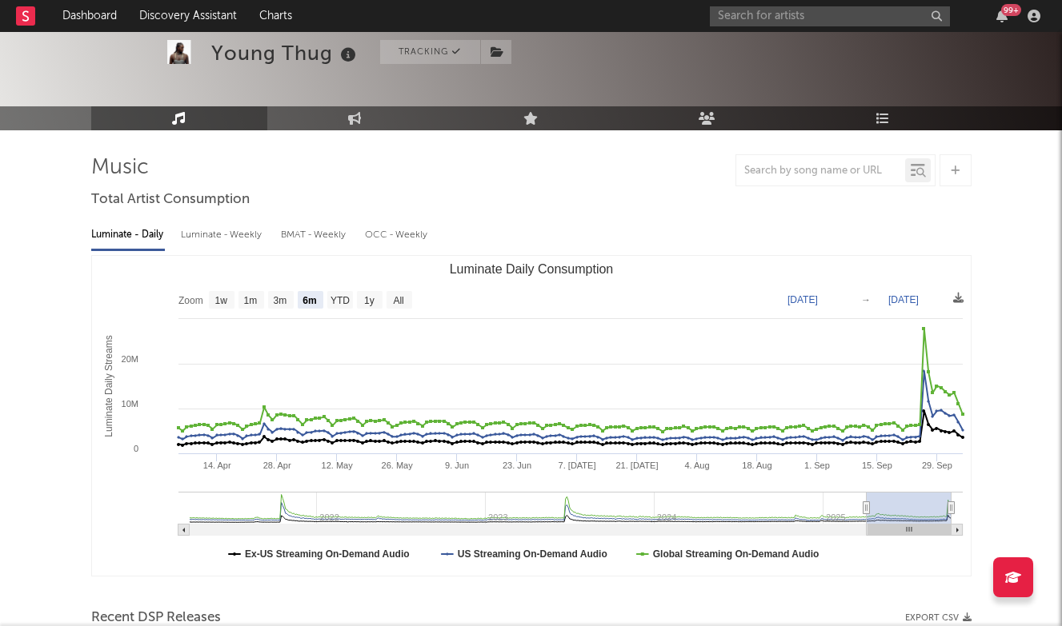
scroll to position [54, 0]
